Goal: Check status: Check status

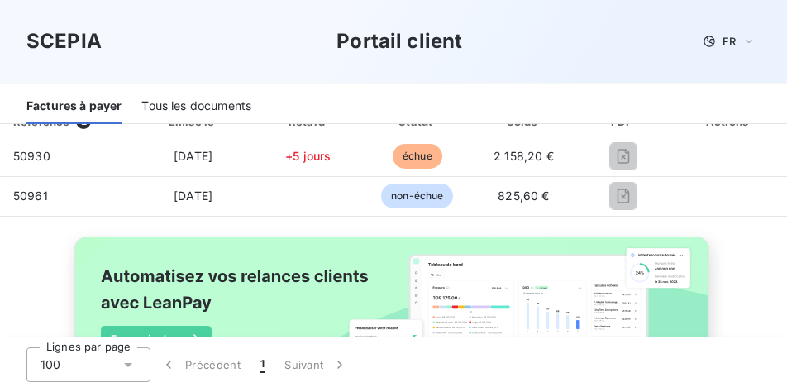
scroll to position [248, 0]
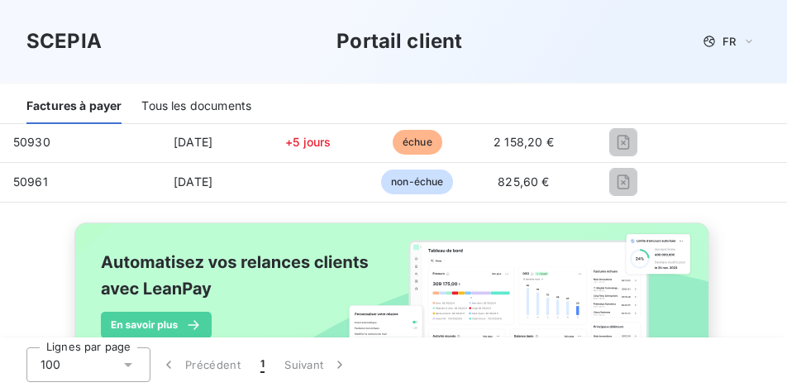
click at [198, 106] on div "Tous les documents" at bounding box center [196, 106] width 110 height 35
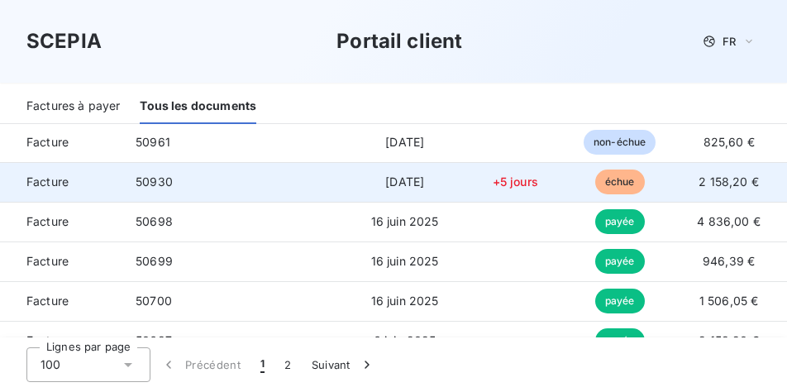
click at [36, 179] on span "Facture" at bounding box center [61, 182] width 96 height 17
click at [73, 183] on span "Facture" at bounding box center [61, 182] width 96 height 17
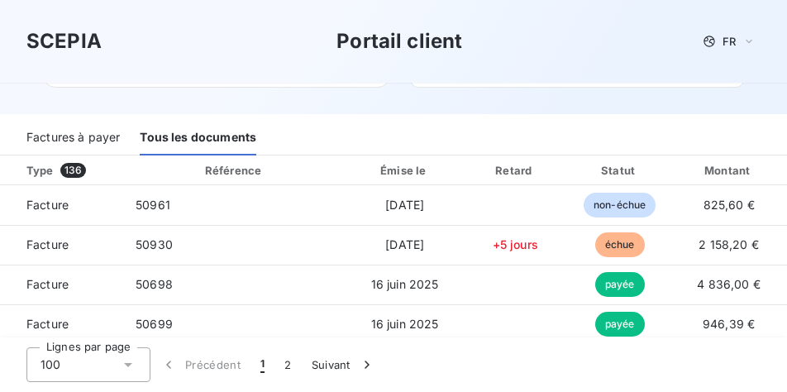
scroll to position [165, 0]
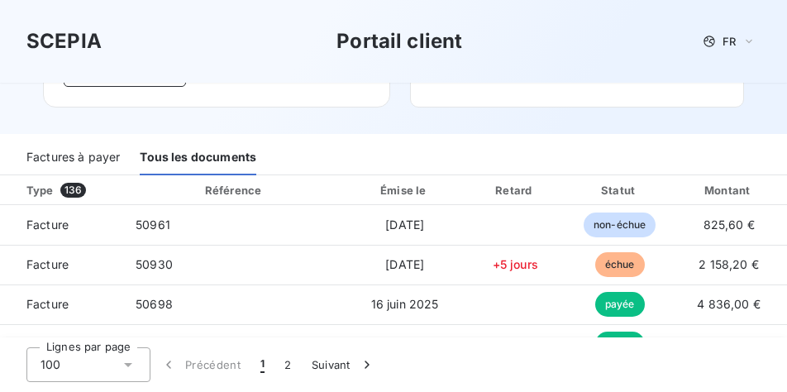
click at [59, 152] on div "Factures à payer" at bounding box center [72, 158] width 93 height 35
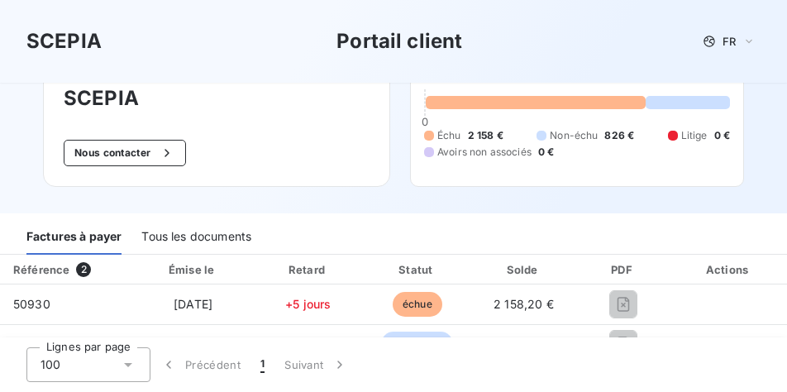
scroll to position [169, 0]
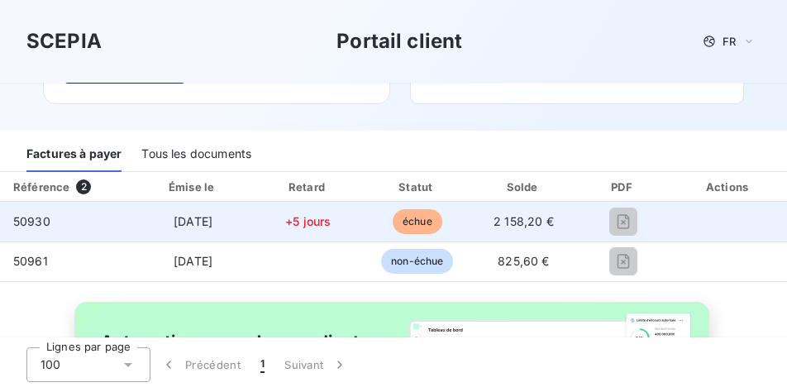
click at [293, 226] on span "+5 jours" at bounding box center [307, 221] width 45 height 14
click at [34, 204] on td "50930" at bounding box center [66, 222] width 133 height 40
